Goal: Information Seeking & Learning: Find specific page/section

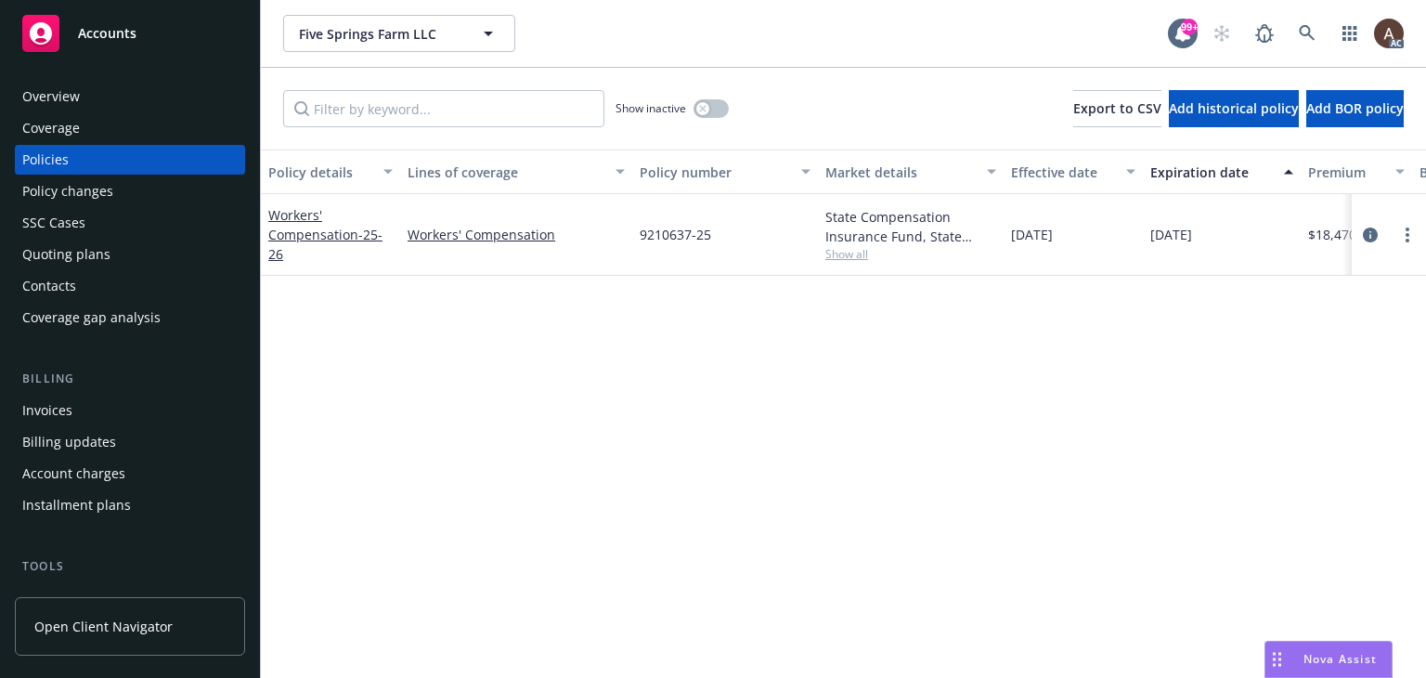
click at [97, 187] on div "Policy changes" at bounding box center [67, 191] width 91 height 30
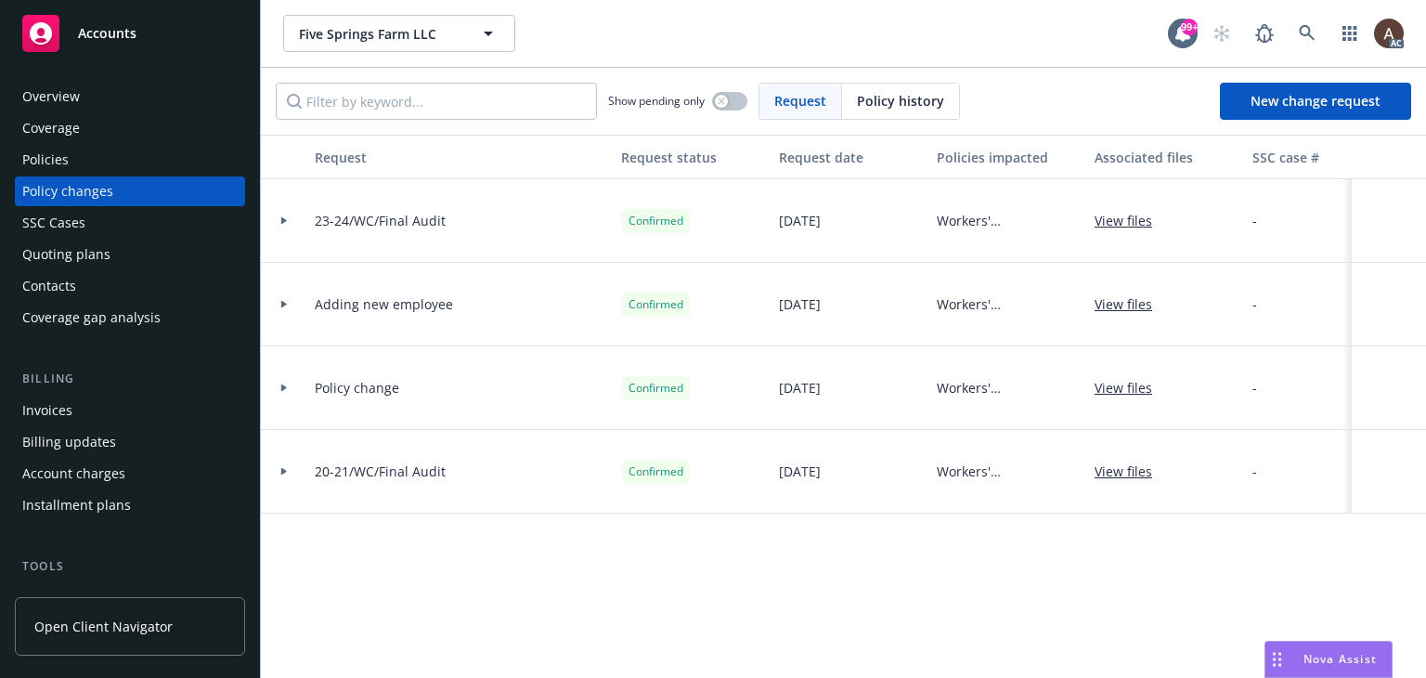
click at [280, 217] on icon at bounding box center [283, 220] width 7 height 6
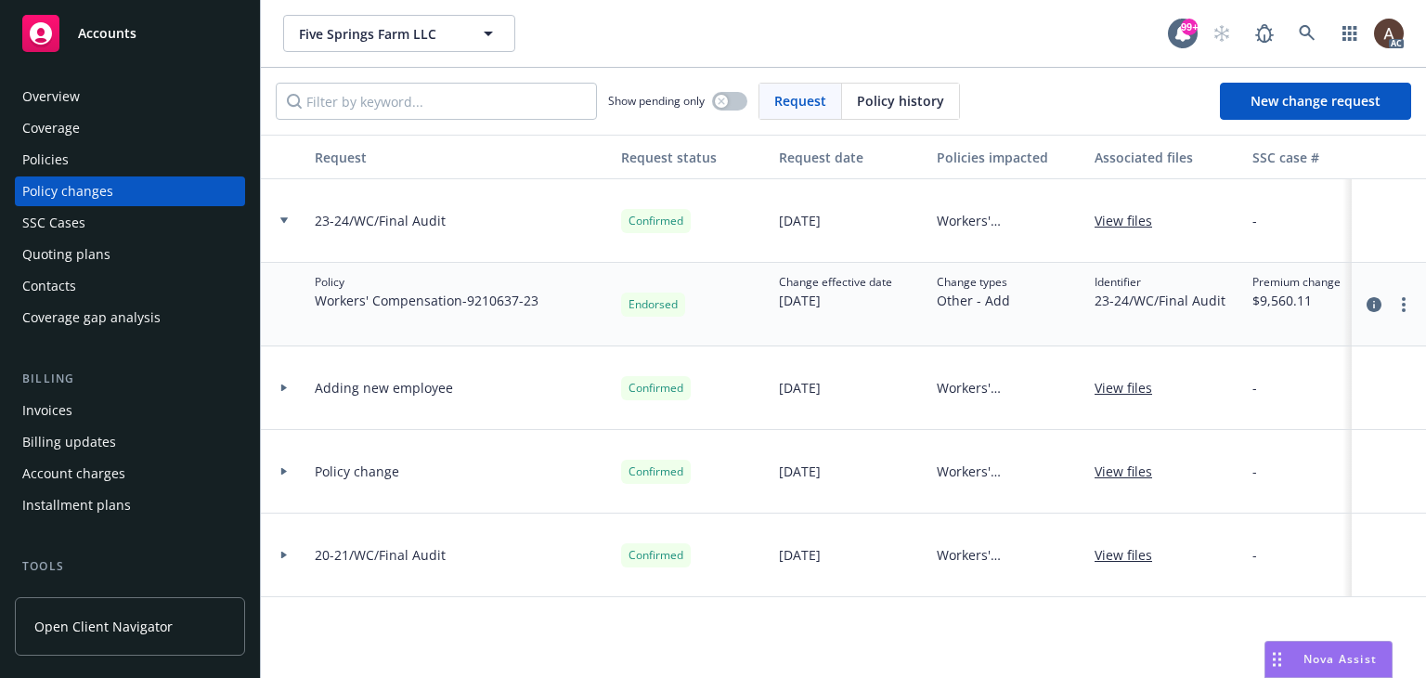
click at [70, 156] on div "Policies" at bounding box center [129, 160] width 215 height 30
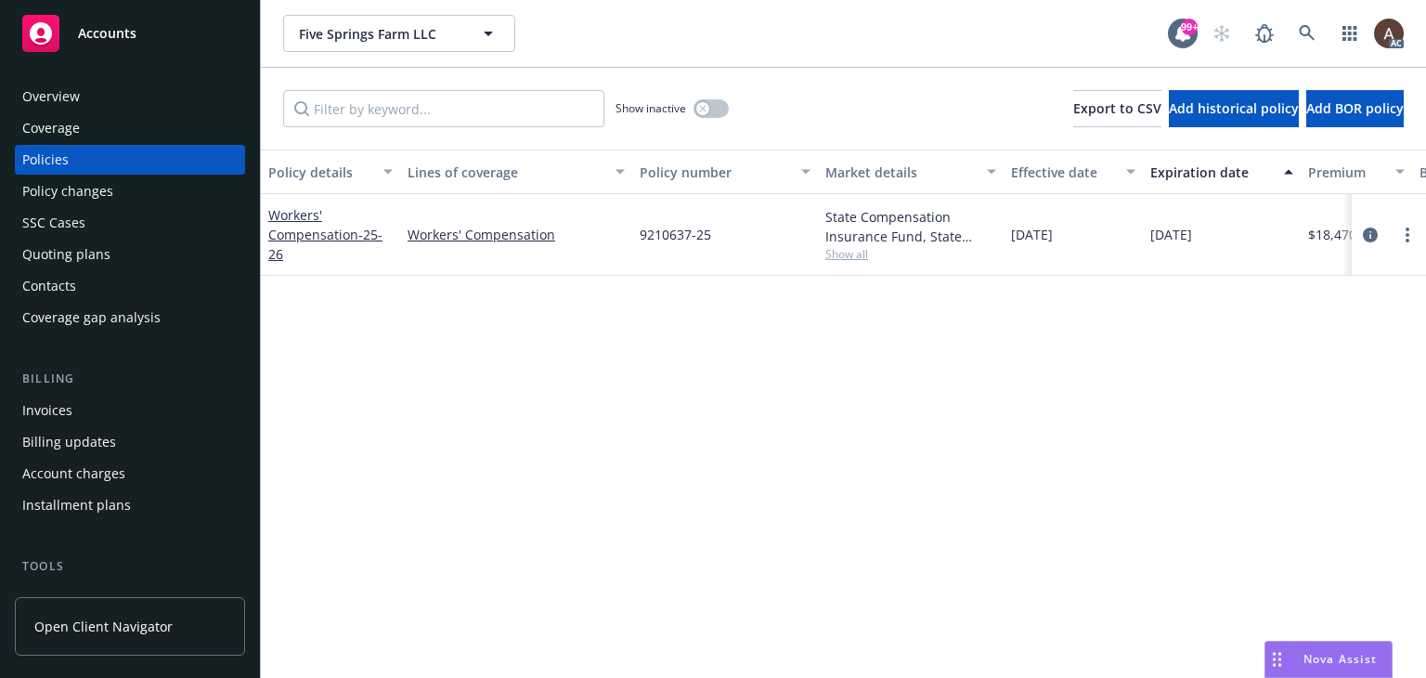
click at [512, 420] on div "Policy details Lines of coverage Policy number Market details Effective date Ex…" at bounding box center [843, 413] width 1165 height 528
click at [133, 191] on div "Policy changes" at bounding box center [129, 191] width 215 height 30
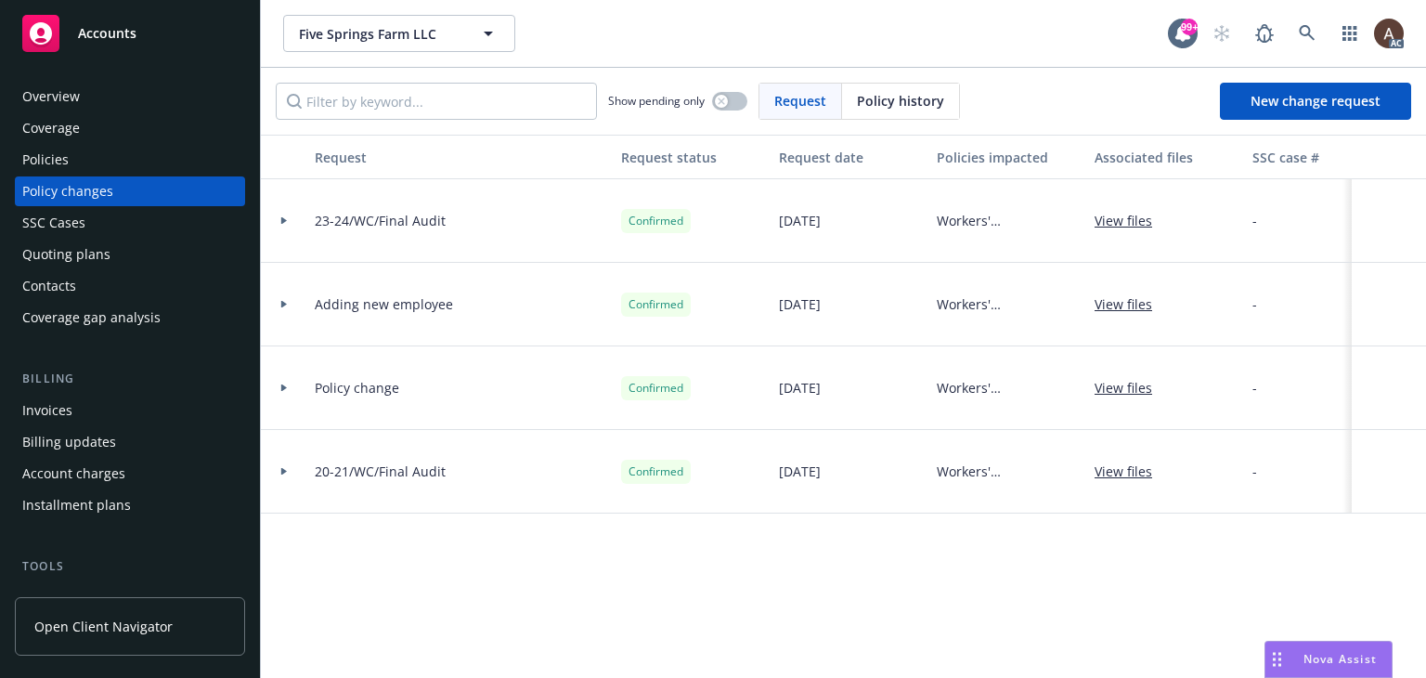
click at [283, 217] on icon at bounding box center [283, 220] width 7 height 6
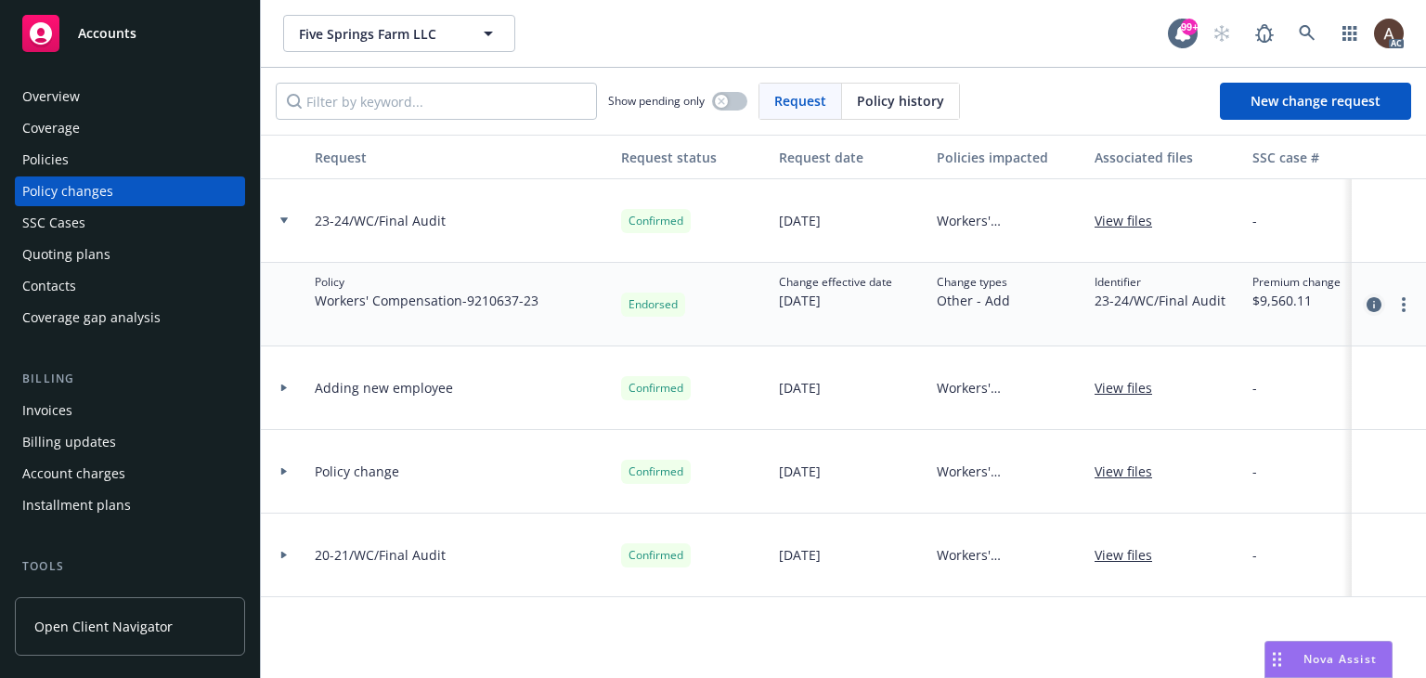
click at [1374, 303] on icon "circleInformation" at bounding box center [1373, 304] width 15 height 15
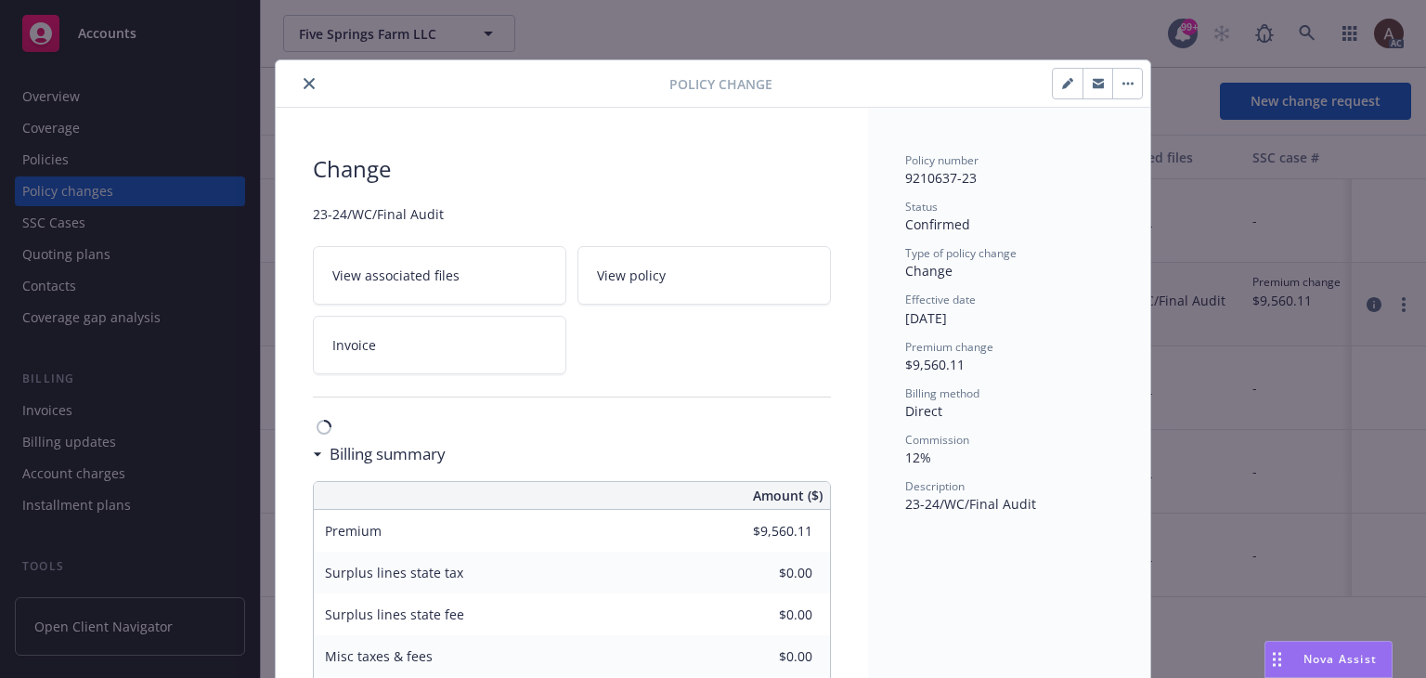
scroll to position [56, 0]
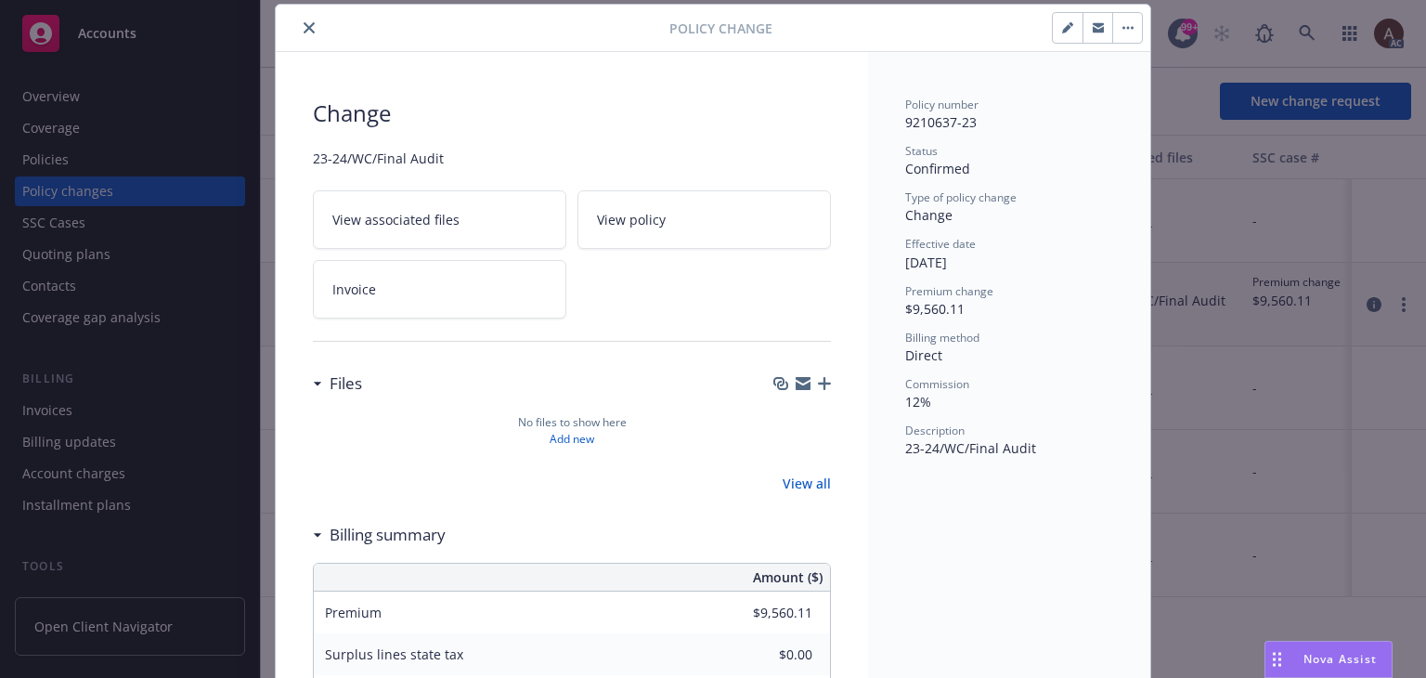
click at [304, 28] on icon "close" at bounding box center [309, 27] width 11 height 11
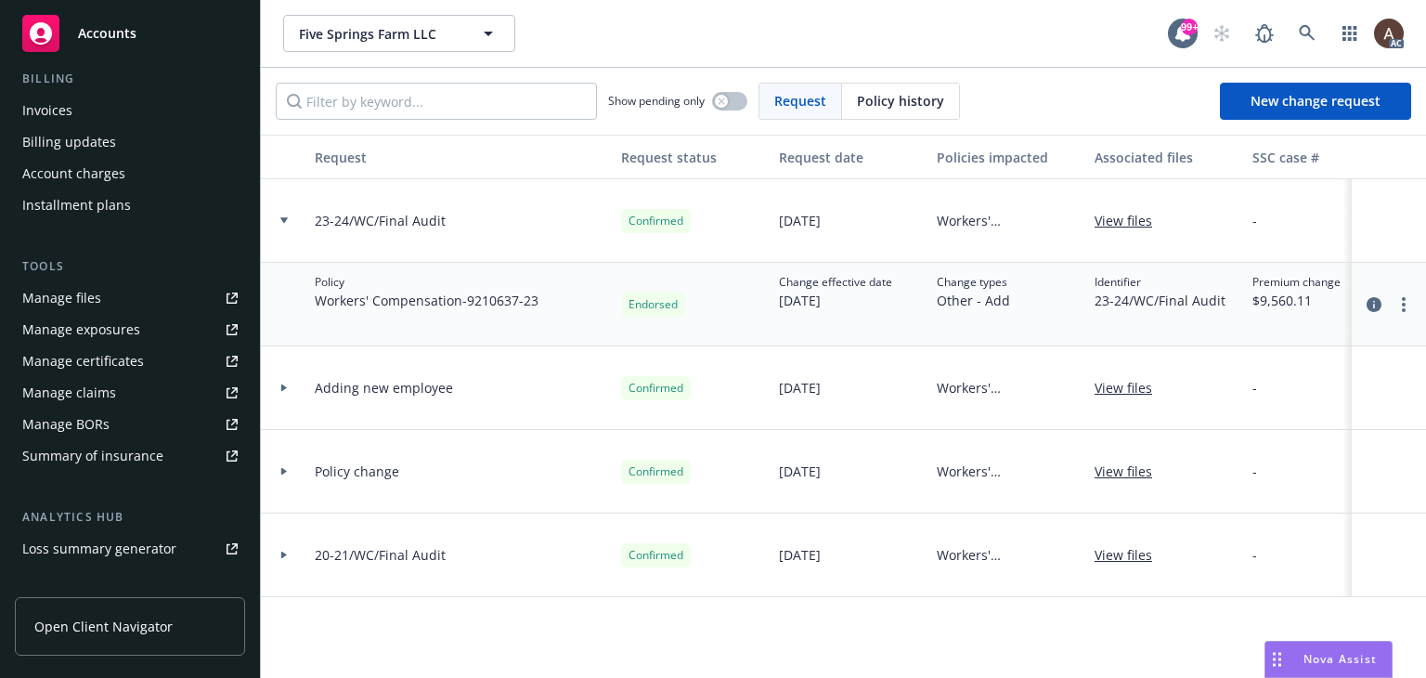
scroll to position [464, 0]
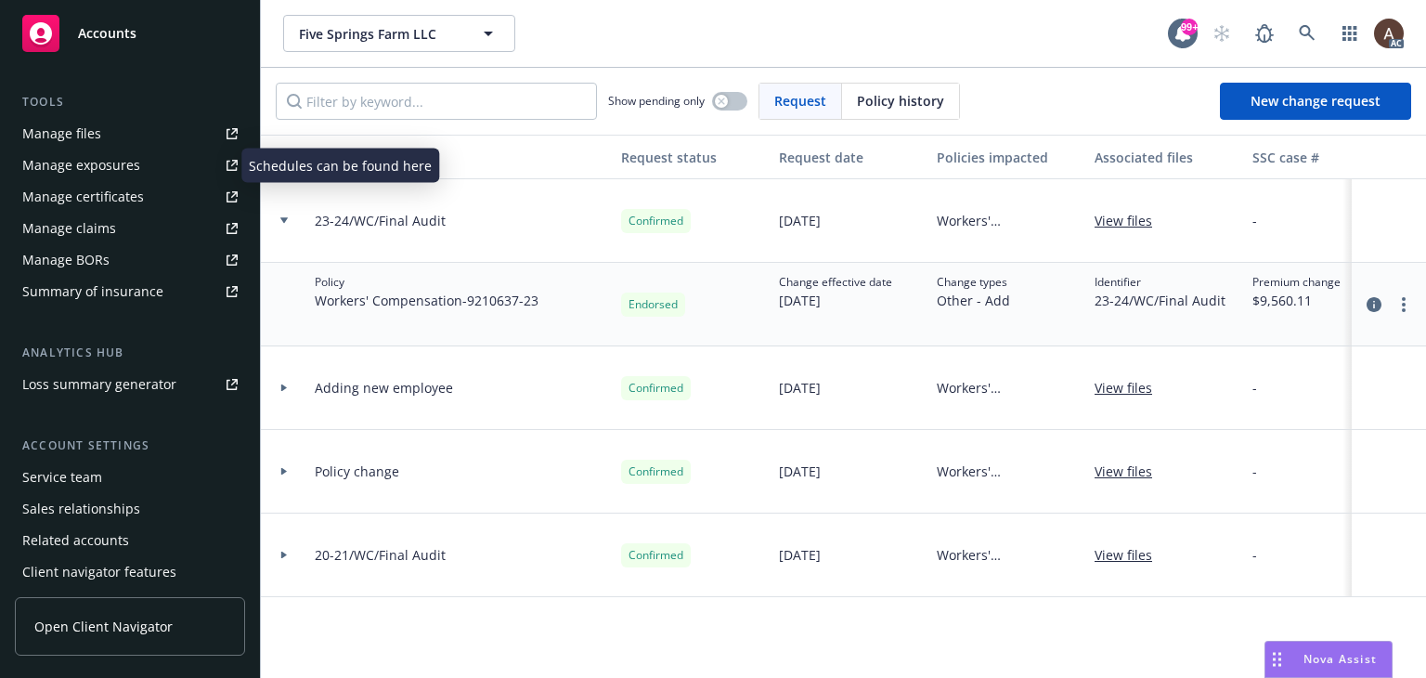
click at [115, 160] on div "Manage exposures" at bounding box center [81, 165] width 118 height 30
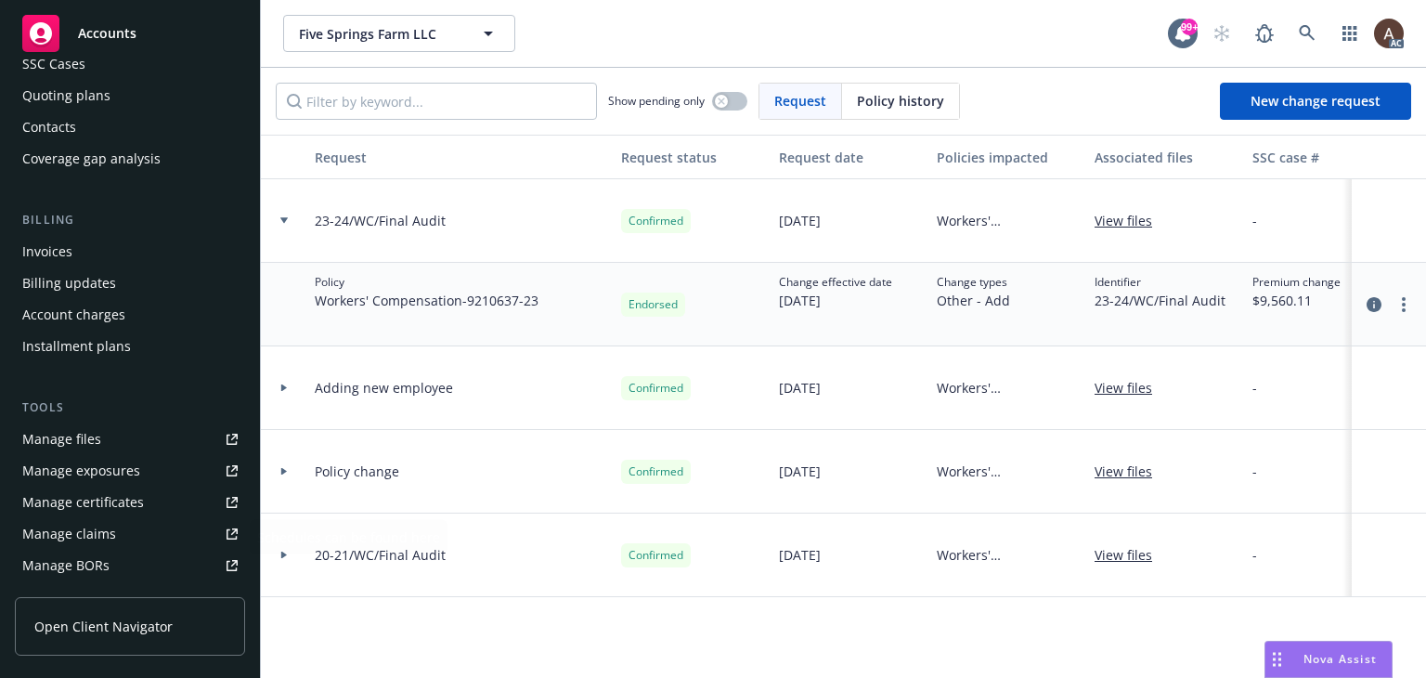
scroll to position [93, 0]
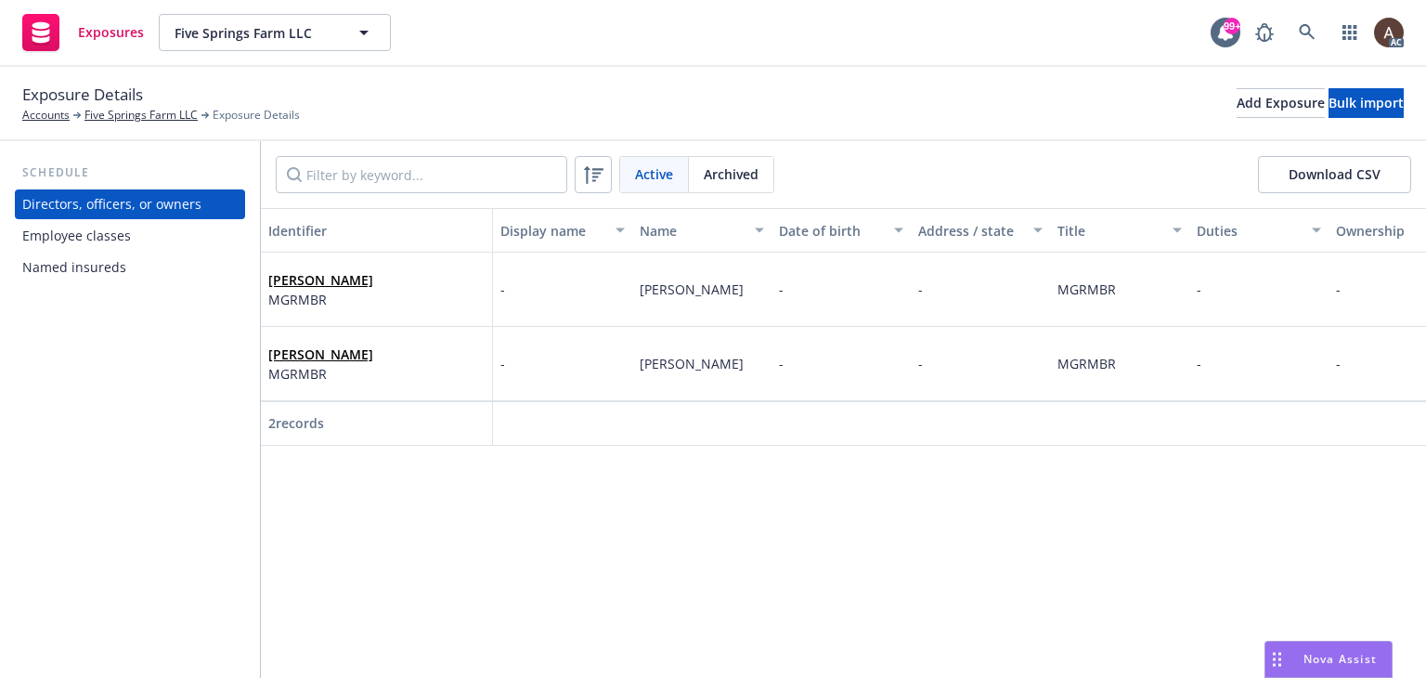
drag, startPoint x: 111, startPoint y: 117, endPoint x: 127, endPoint y: 68, distance: 51.7
click at [111, 117] on link "Five Springs Farm LLC" at bounding box center [140, 115] width 113 height 17
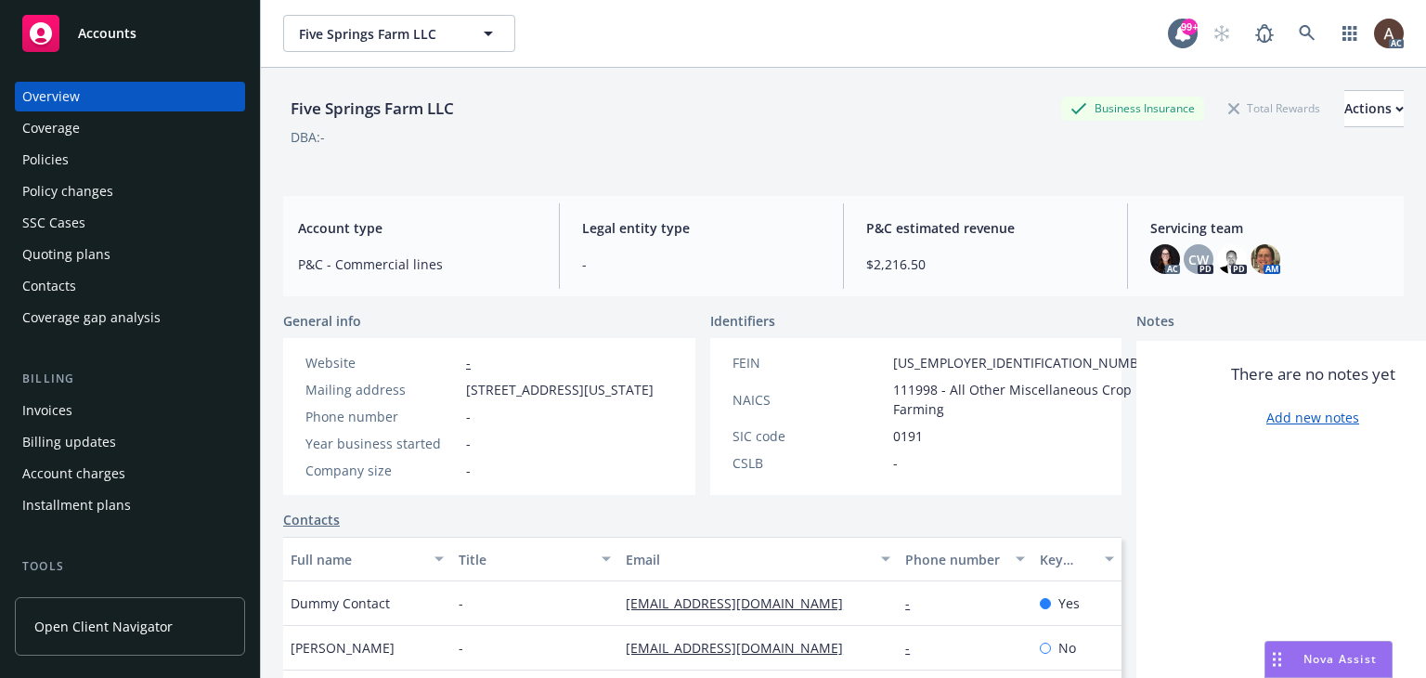
click at [119, 168] on div "Policies" at bounding box center [129, 160] width 215 height 30
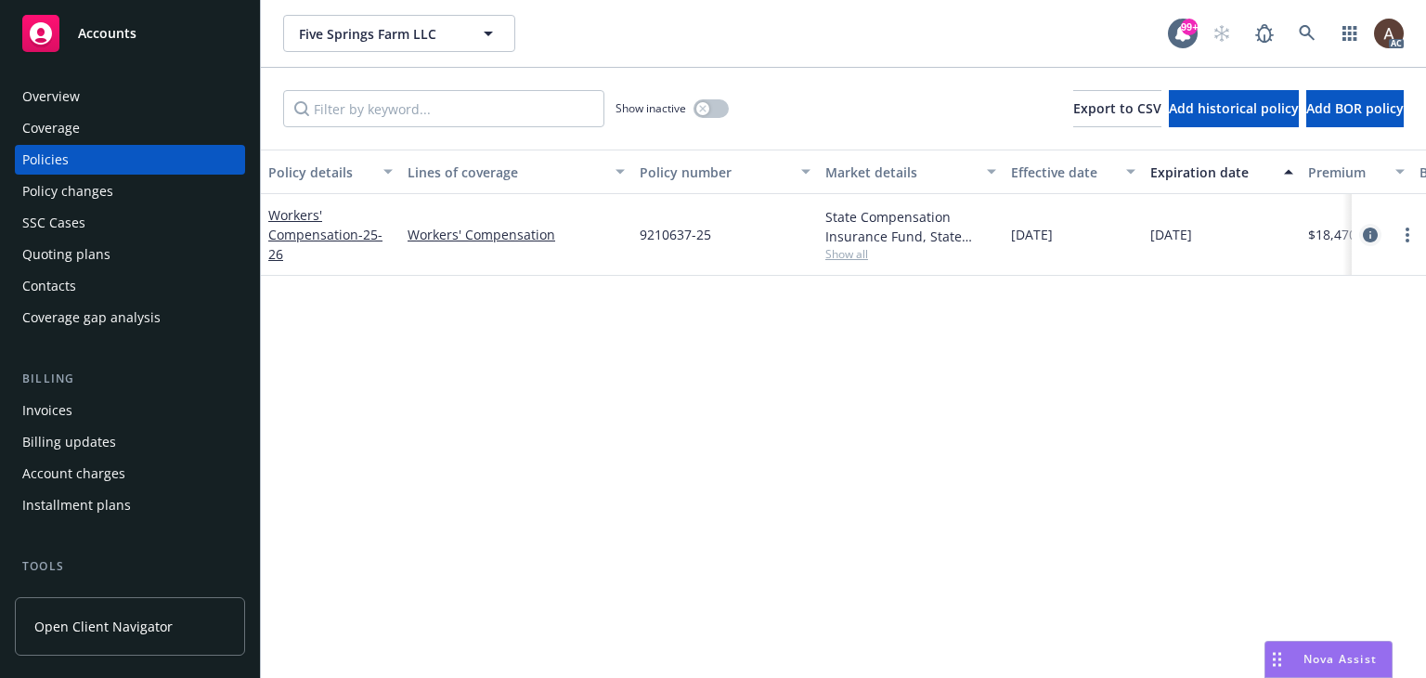
click at [1368, 231] on icon "circleInformation" at bounding box center [1370, 234] width 15 height 15
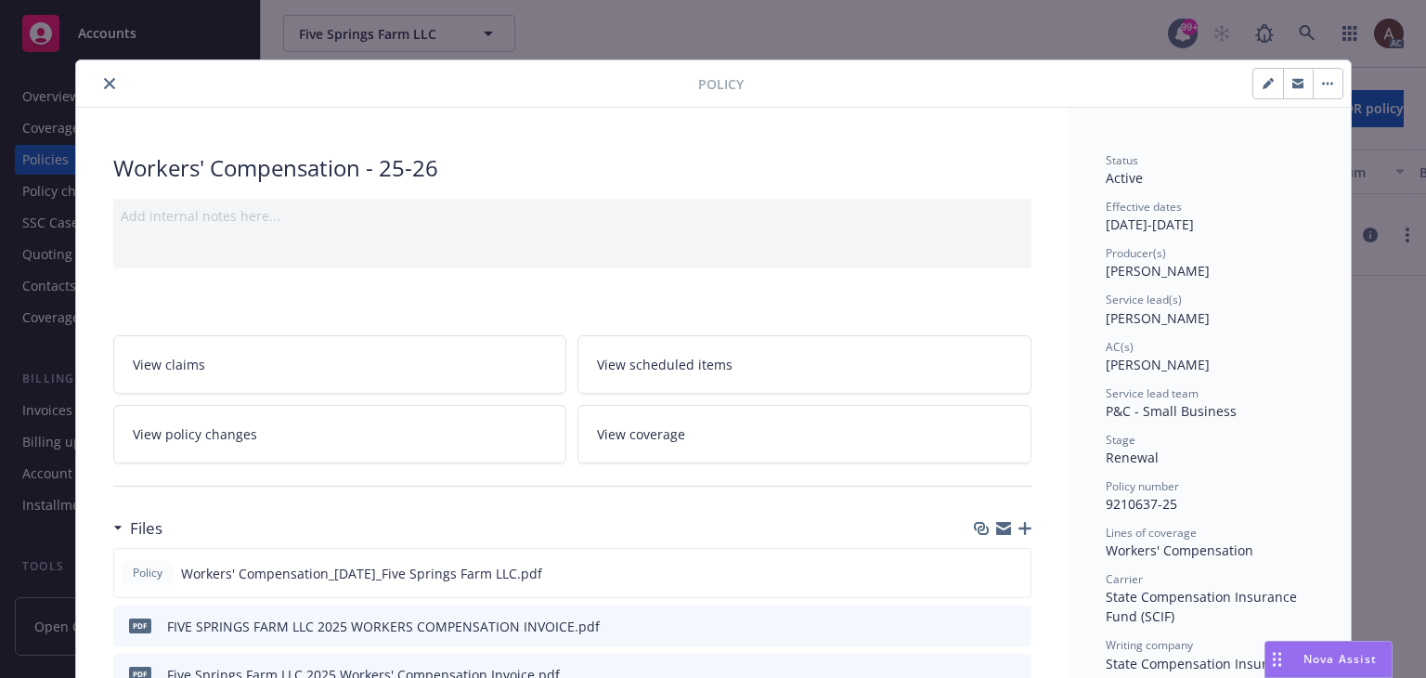
scroll to position [278, 0]
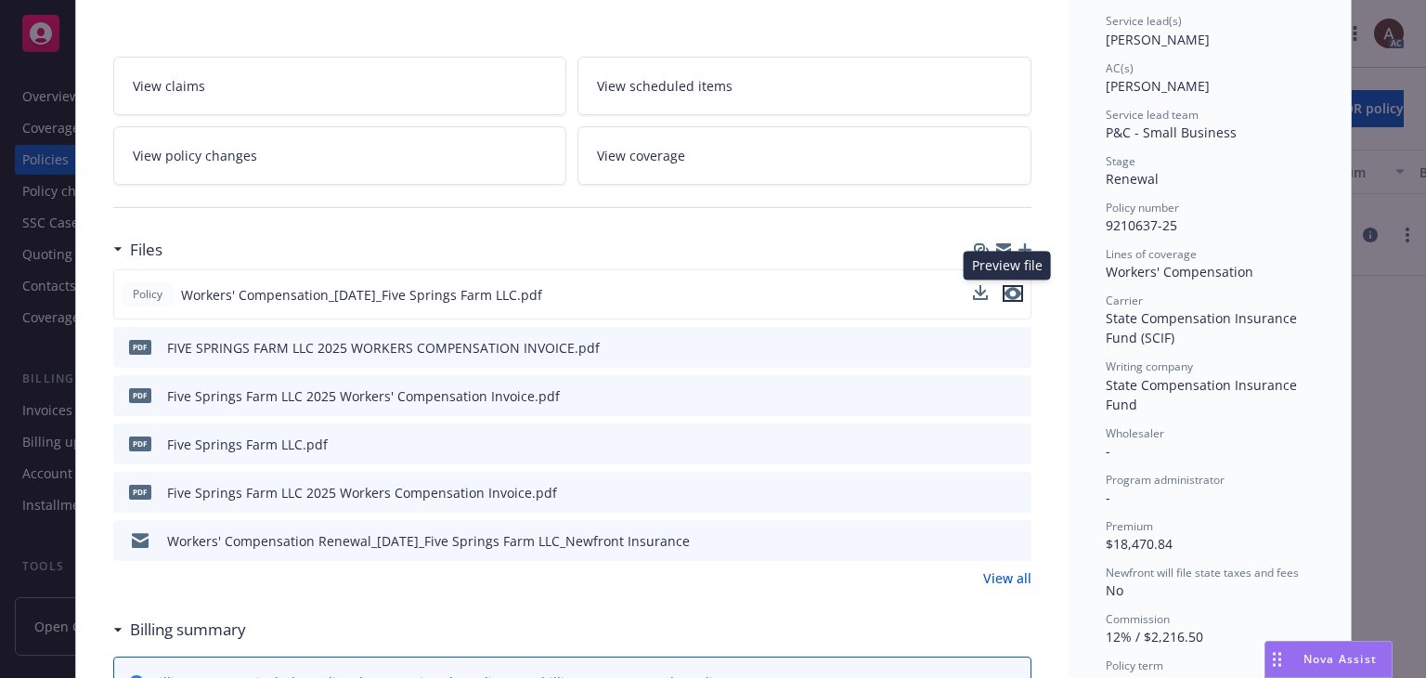
click at [1009, 290] on icon "preview file" at bounding box center [1012, 293] width 17 height 13
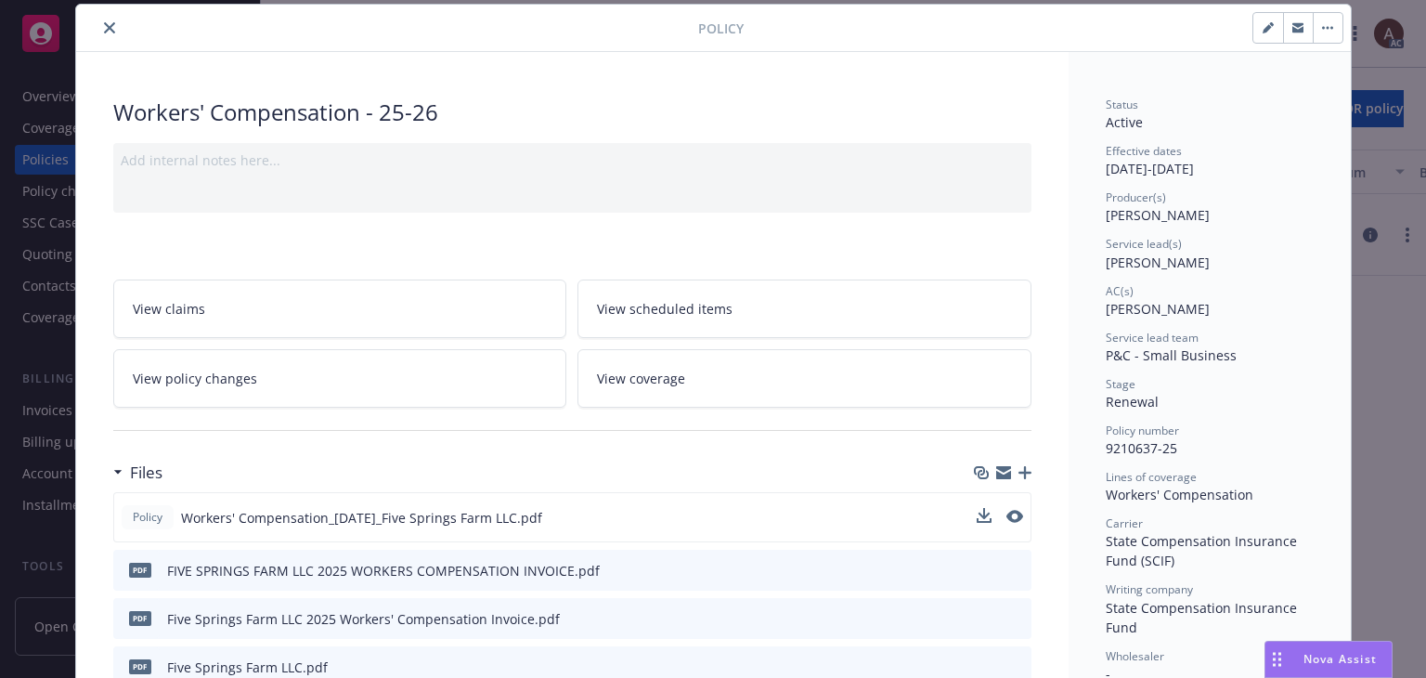
scroll to position [0, 0]
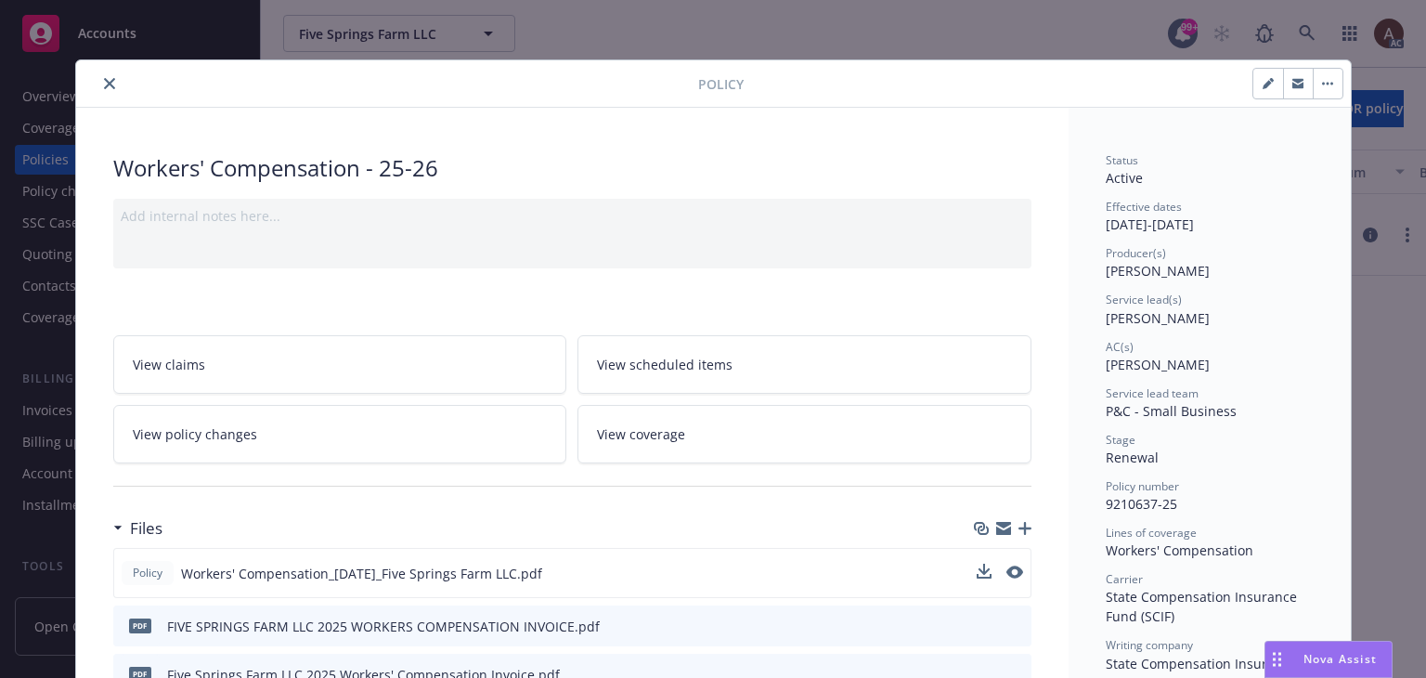
click at [104, 83] on icon "close" at bounding box center [109, 83] width 11 height 11
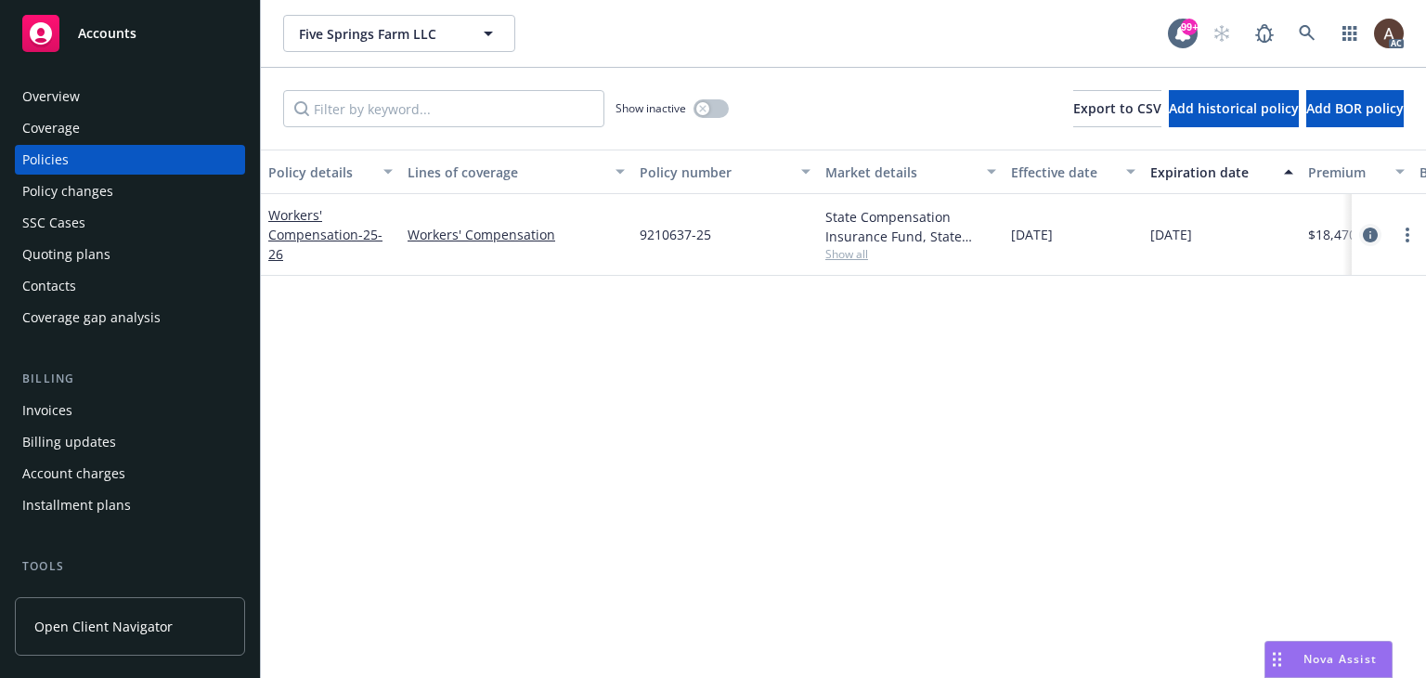
click at [1366, 233] on icon "circleInformation" at bounding box center [1370, 234] width 15 height 15
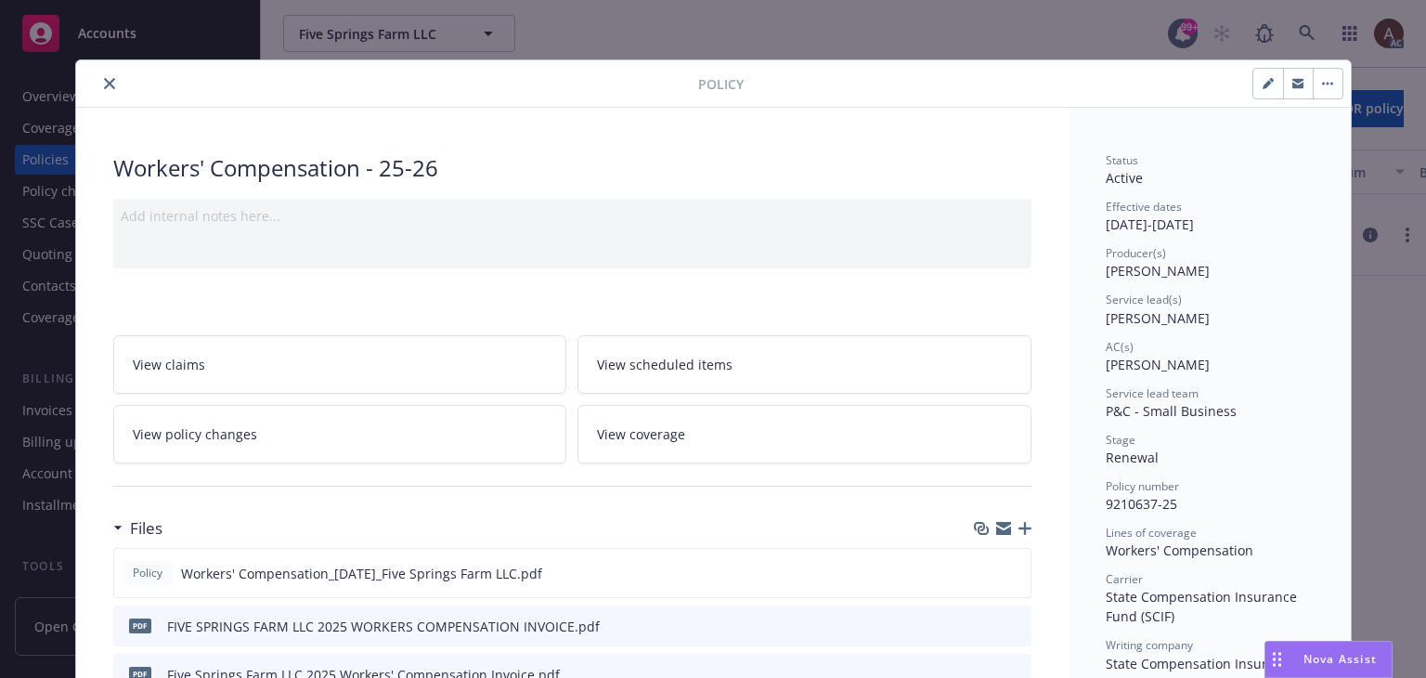
click at [104, 83] on icon "close" at bounding box center [109, 83] width 11 height 11
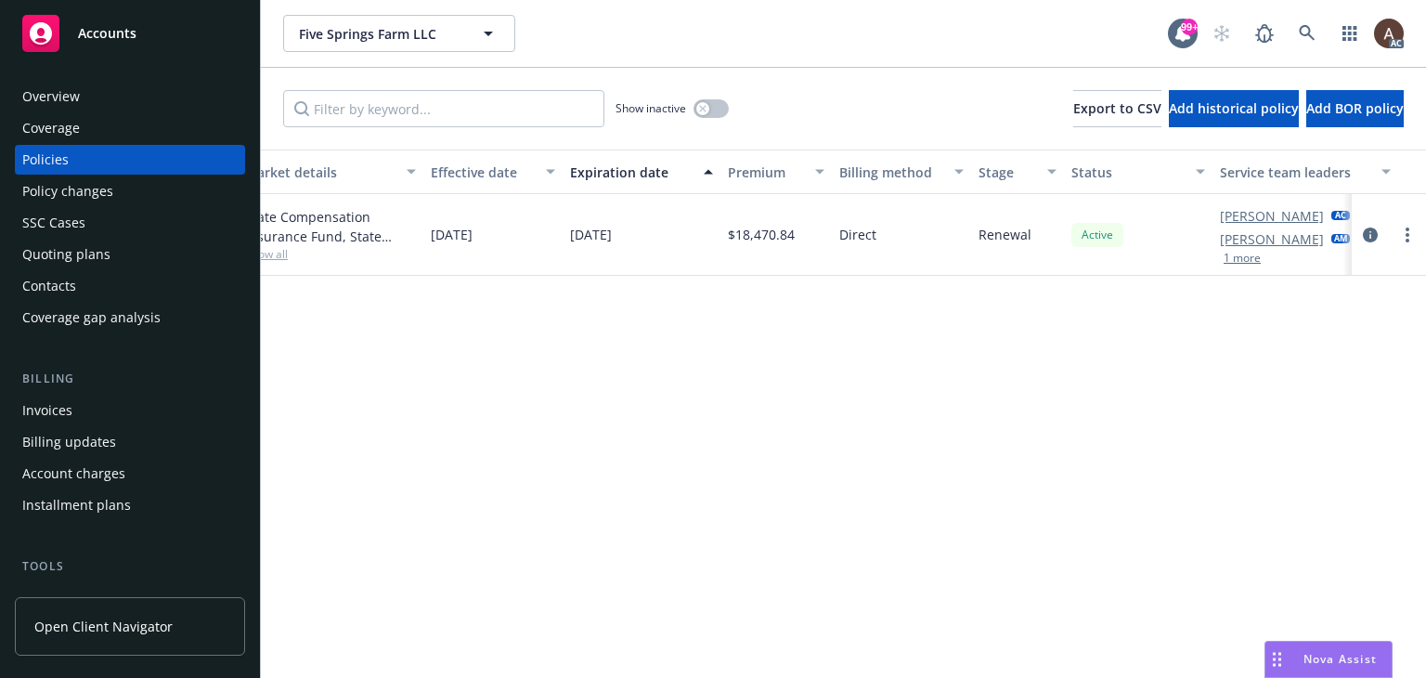
scroll to position [0, 627]
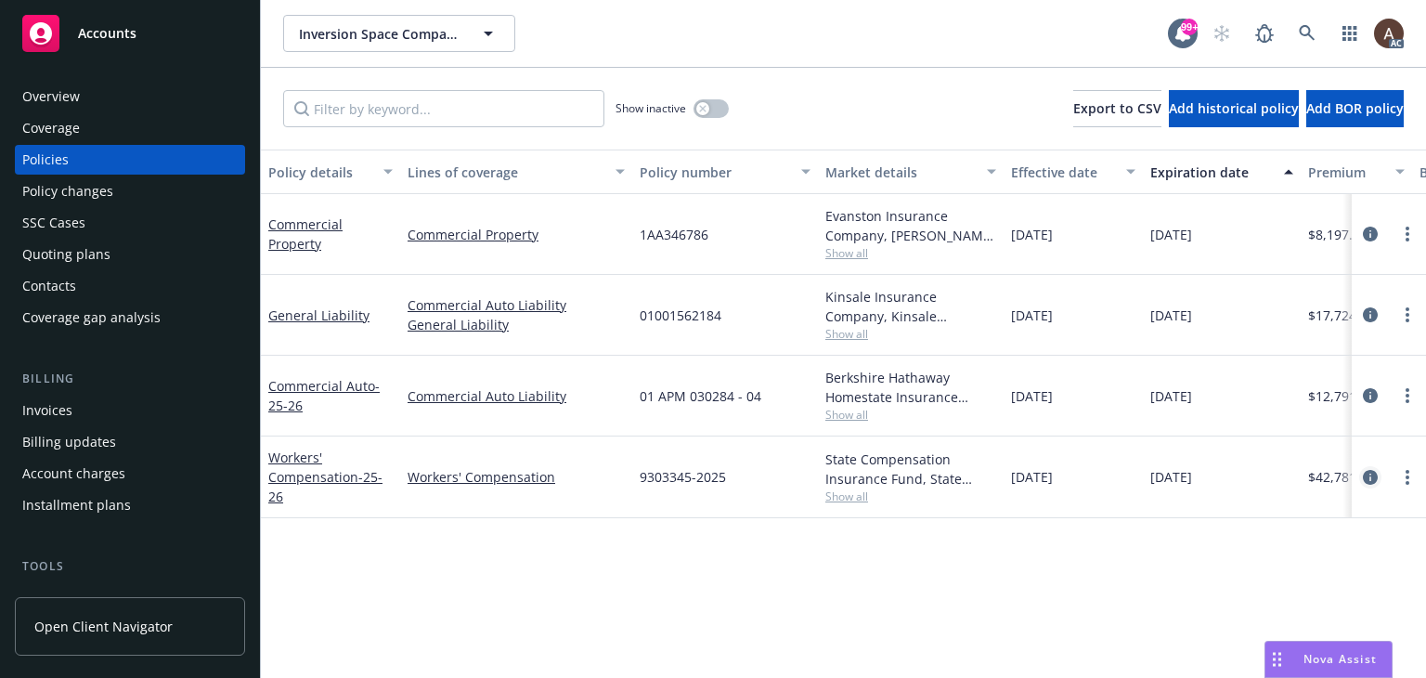
click at [1370, 476] on icon "circleInformation" at bounding box center [1370, 477] width 15 height 15
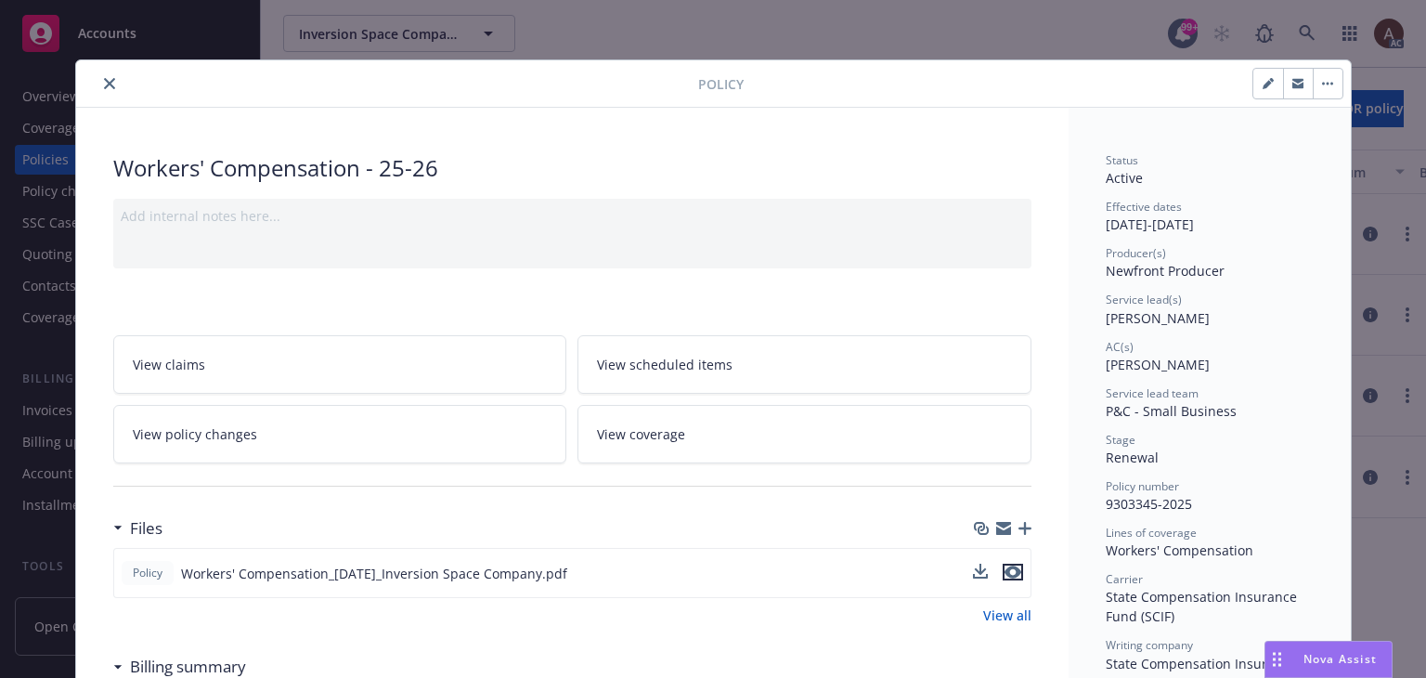
click at [1010, 569] on icon "preview file" at bounding box center [1012, 571] width 17 height 13
click at [104, 82] on icon "close" at bounding box center [109, 83] width 11 height 11
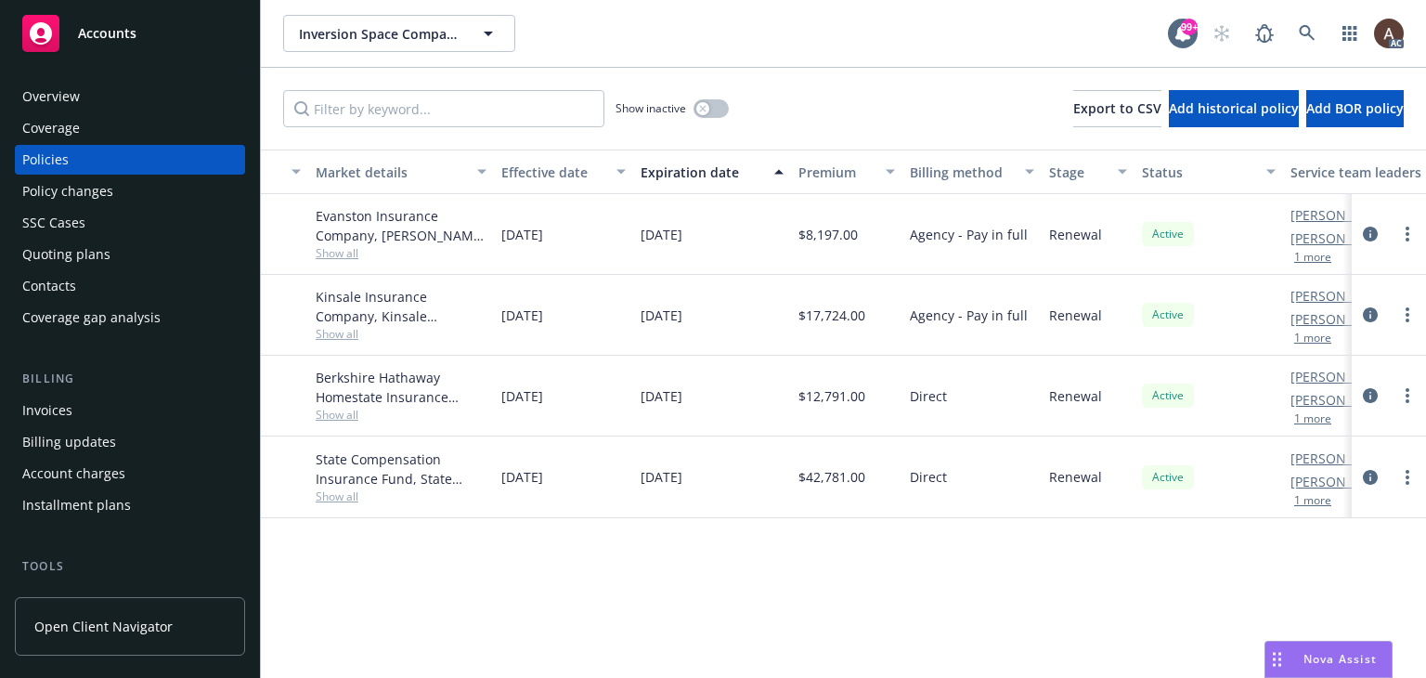
scroll to position [0, 627]
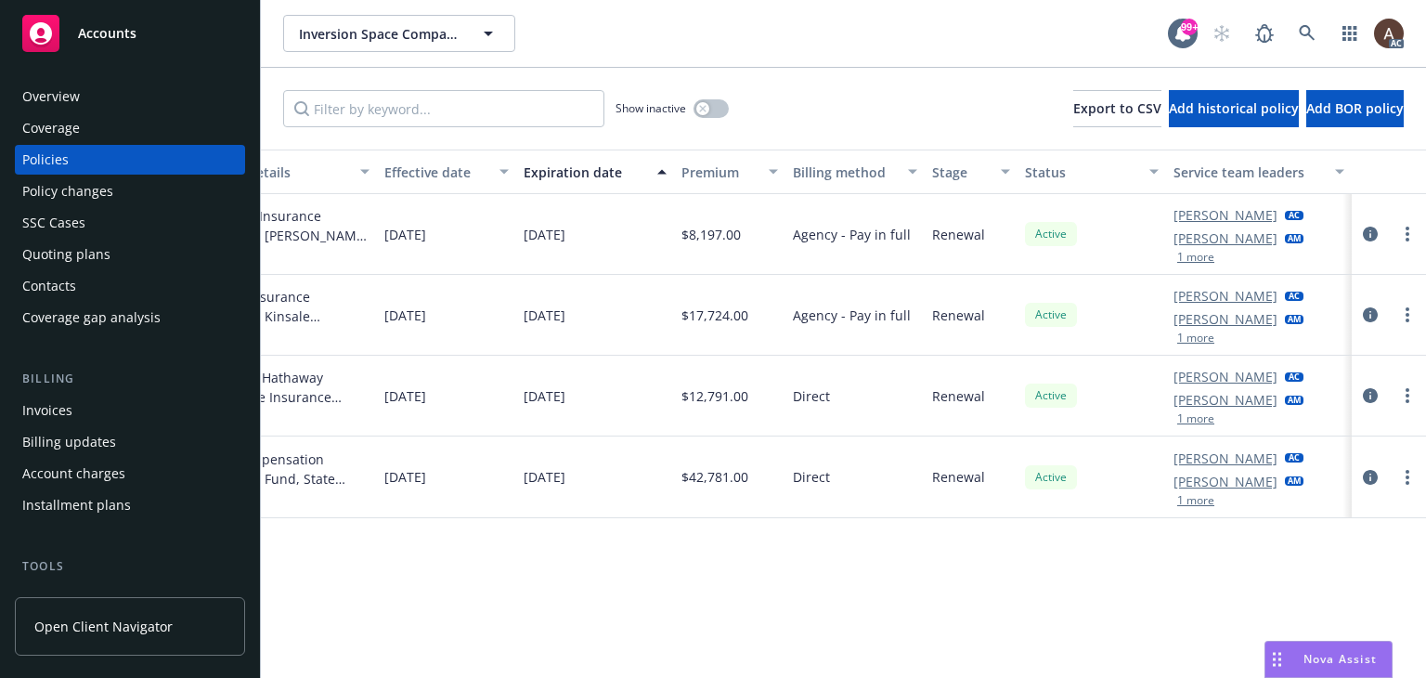
click at [787, 608] on div "Policy details Lines of coverage Policy number Market details Effective date Ex…" at bounding box center [843, 413] width 1165 height 528
click at [953, 617] on div "Policy details Lines of coverage Policy number Market details Effective date Ex…" at bounding box center [843, 413] width 1165 height 528
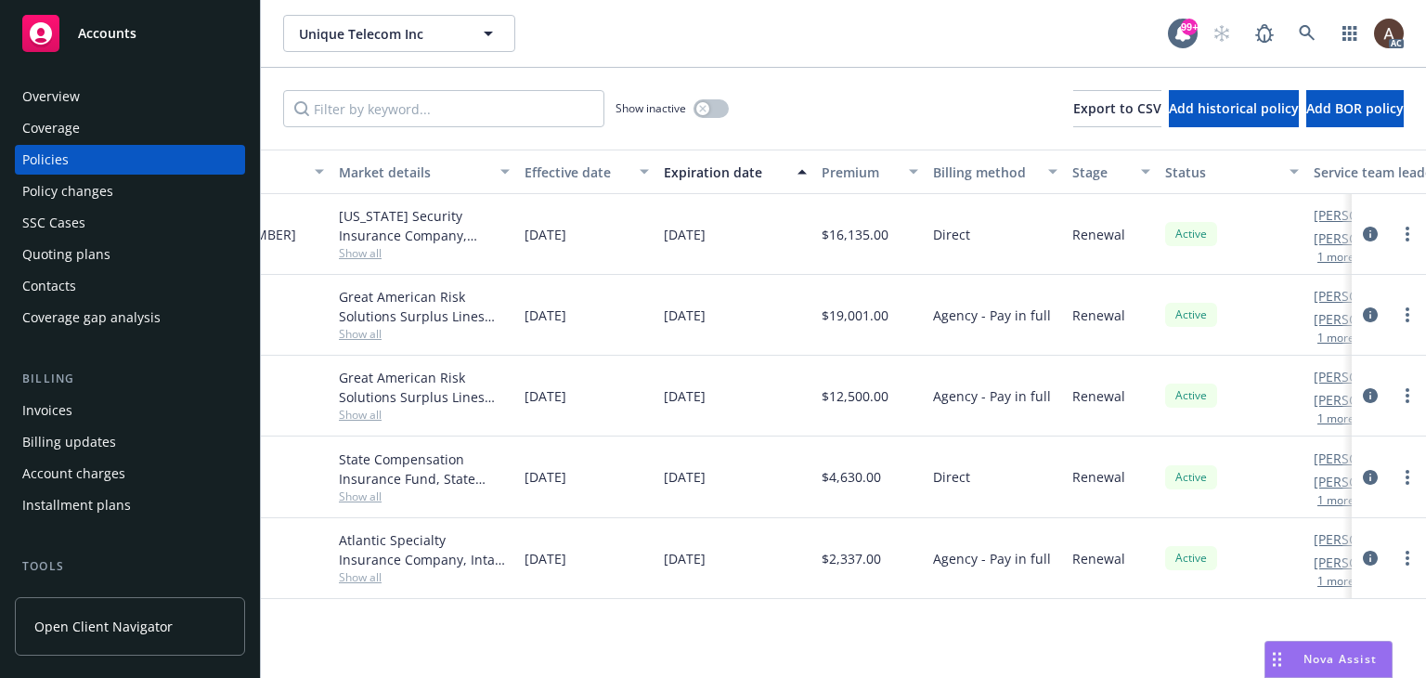
scroll to position [0, 627]
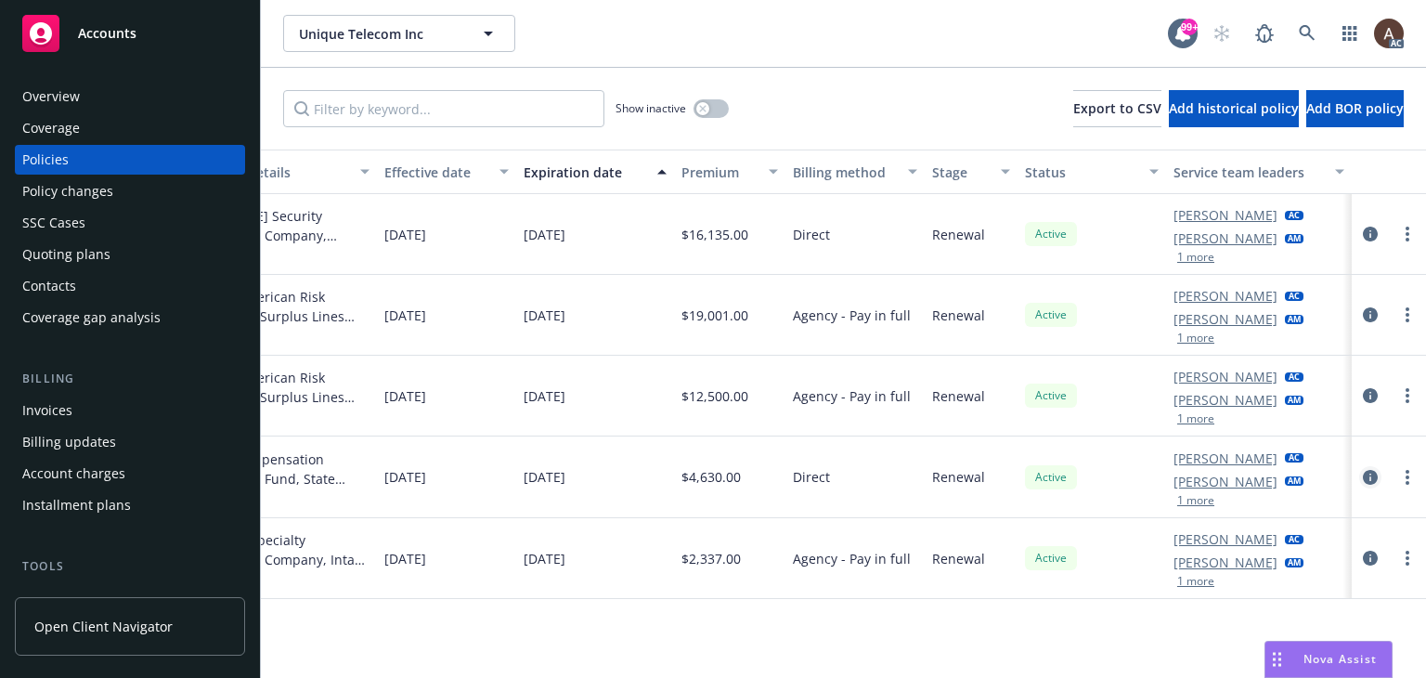
click at [1372, 472] on icon "circleInformation" at bounding box center [1370, 477] width 15 height 15
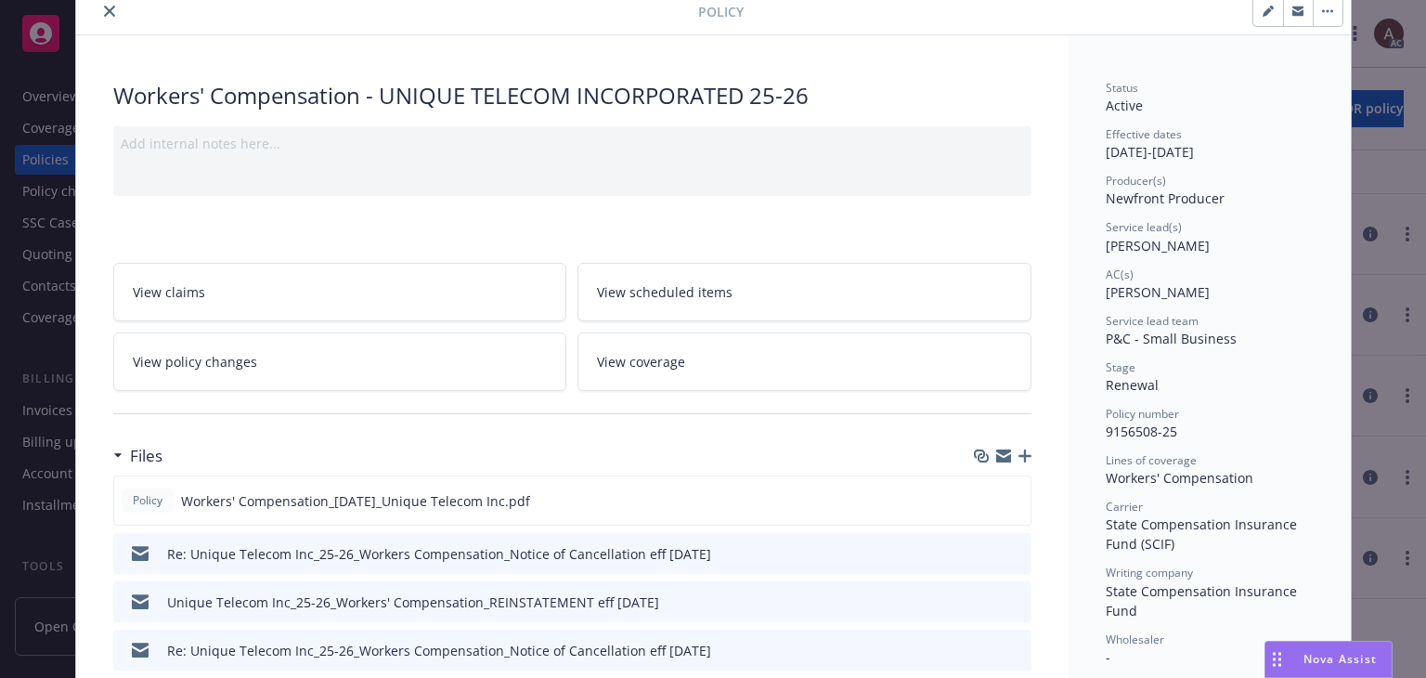
scroll to position [93, 0]
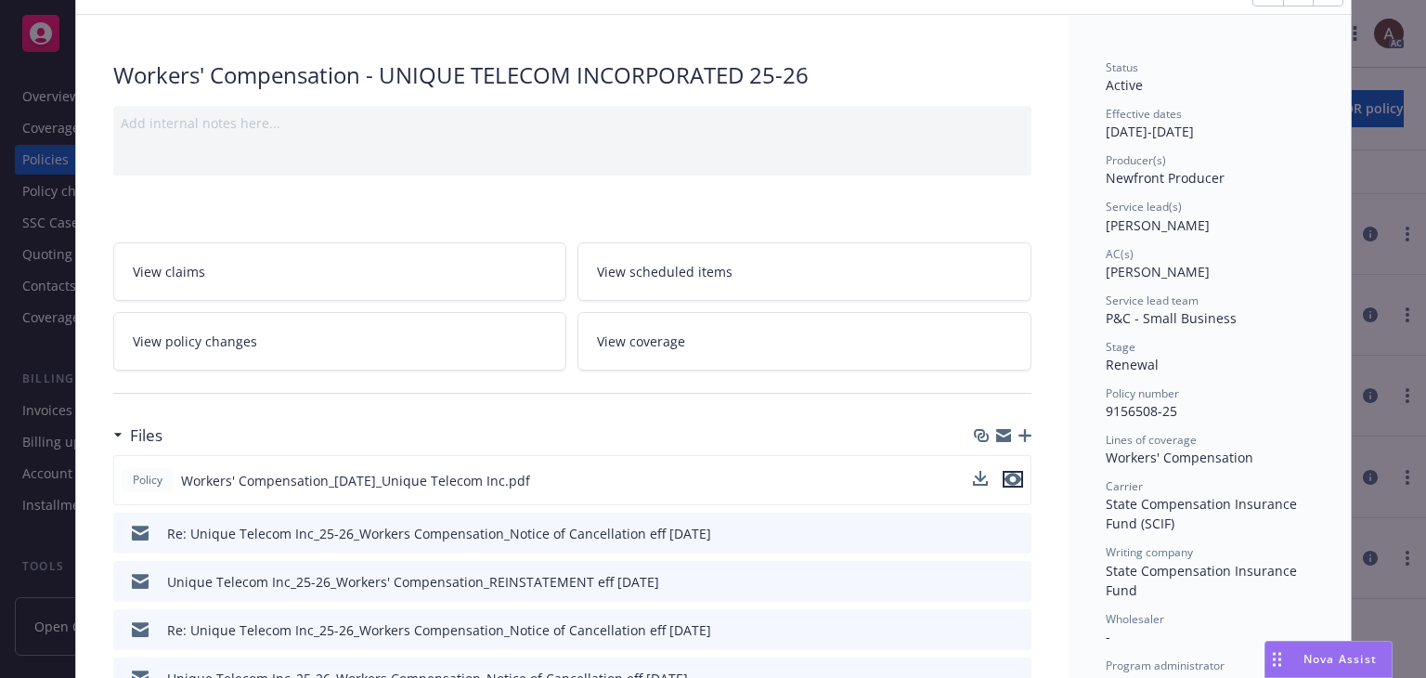
click at [1005, 478] on icon "preview file" at bounding box center [1012, 478] width 17 height 13
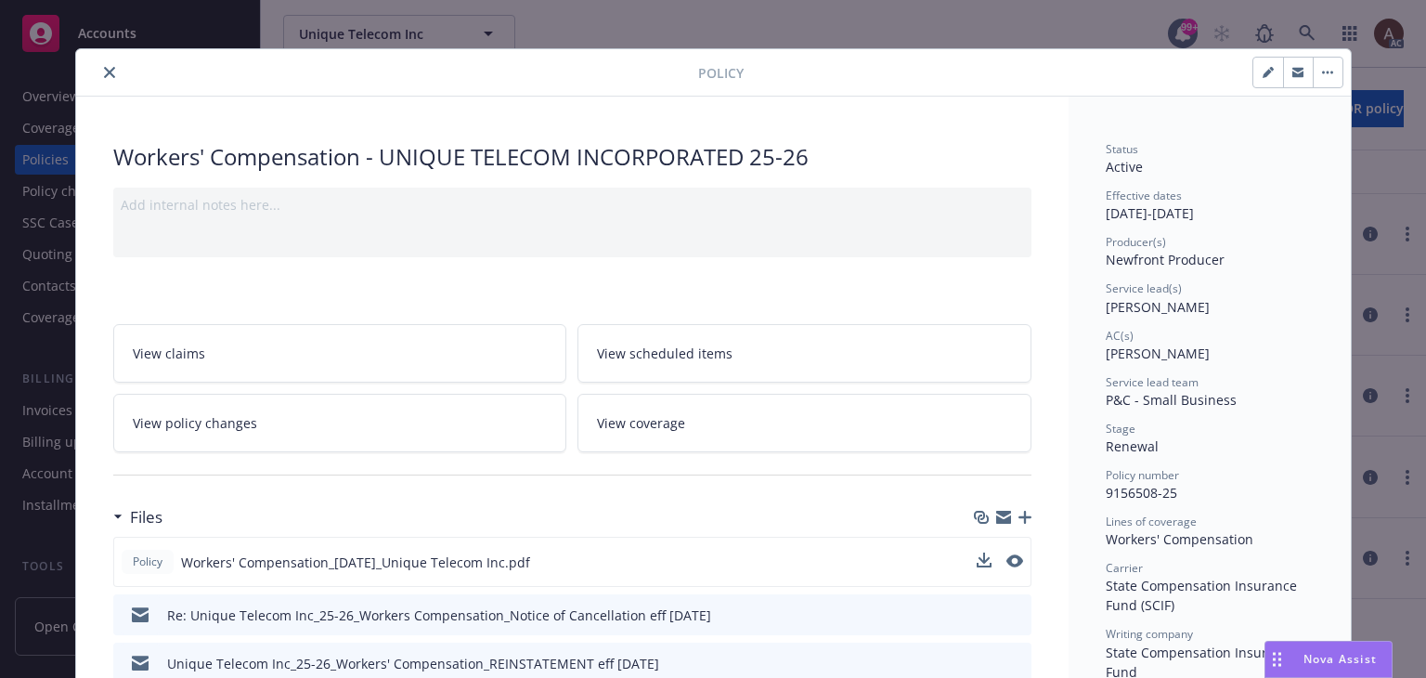
scroll to position [0, 0]
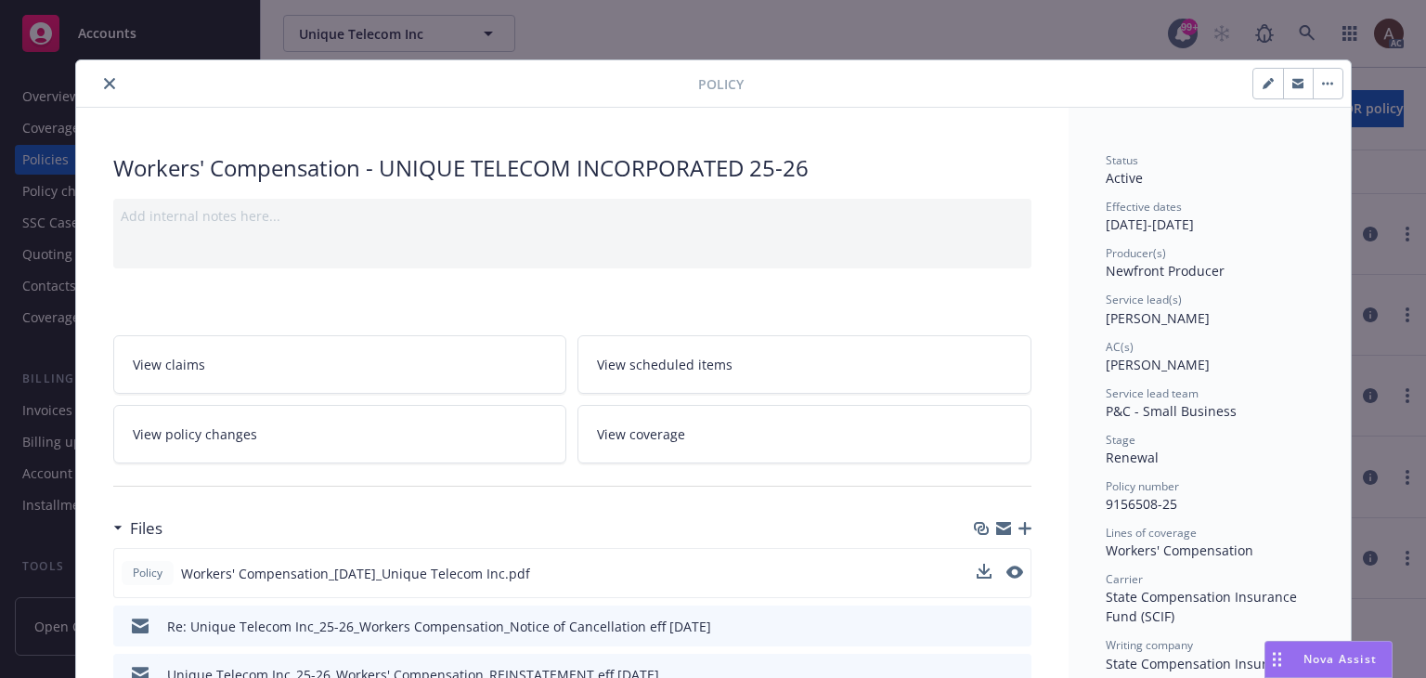
click at [105, 85] on icon "close" at bounding box center [109, 83] width 11 height 11
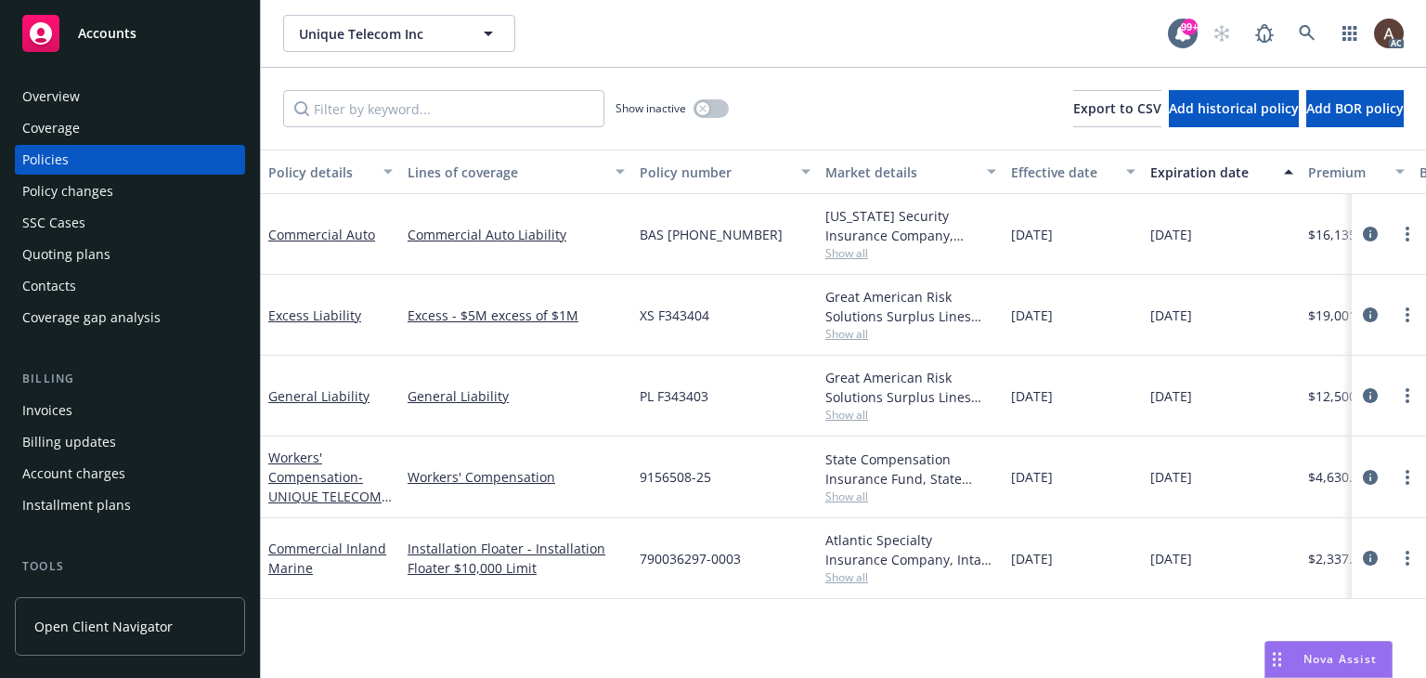
scroll to position [0, 627]
